Goal: Browse casually

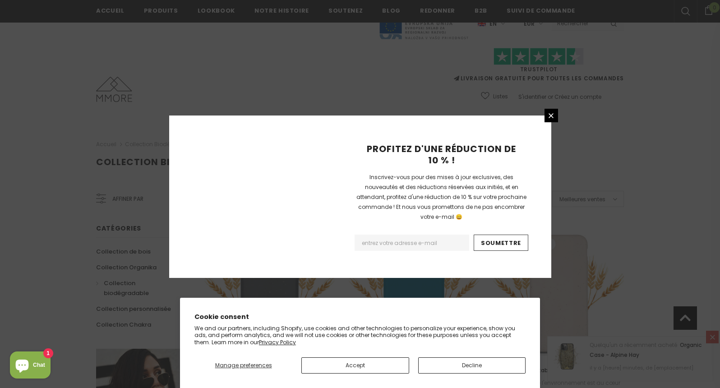
scroll to position [1037, 0]
